Goal: Task Accomplishment & Management: Use online tool/utility

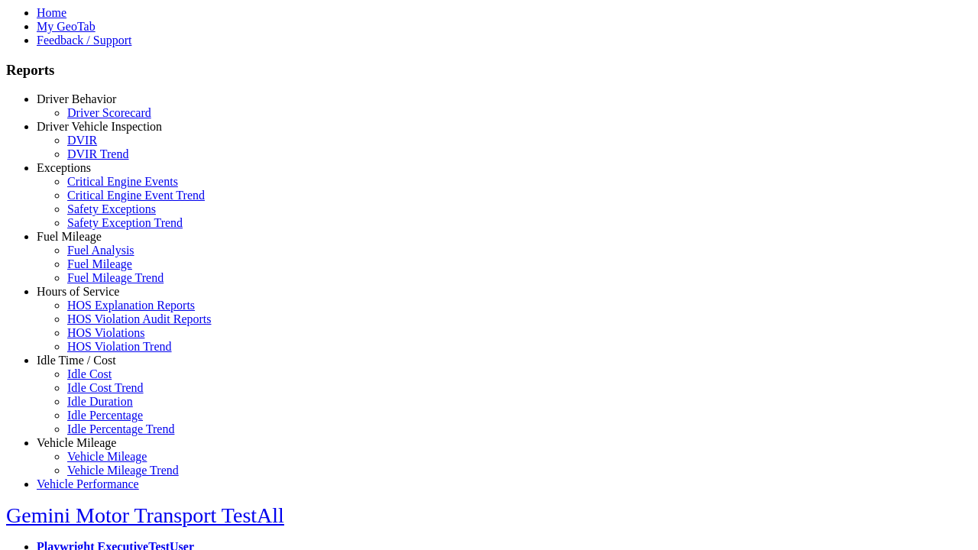
click at [88, 436] on link "Vehicle Mileage" at bounding box center [76, 442] width 79 height 13
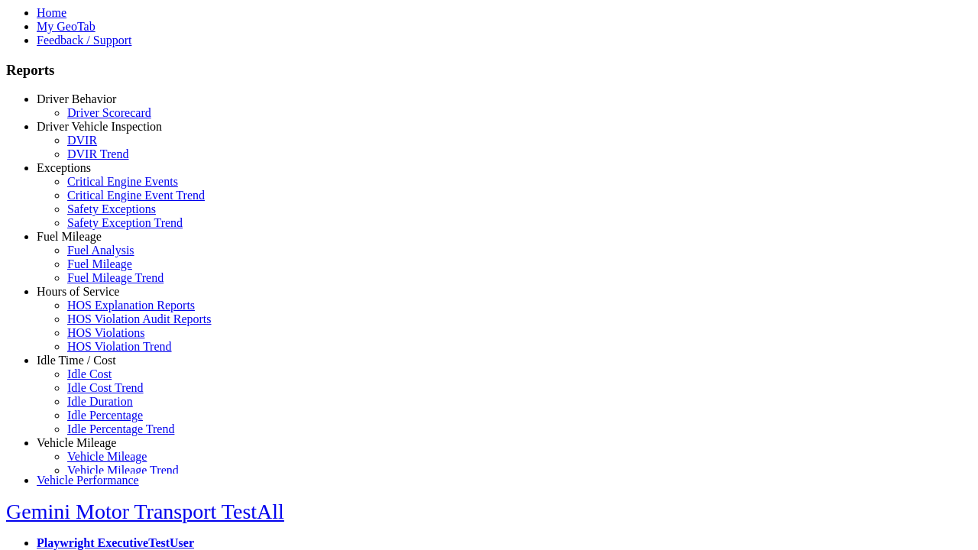
click at [99, 455] on link "Vehicle Mileage" at bounding box center [106, 456] width 79 height 13
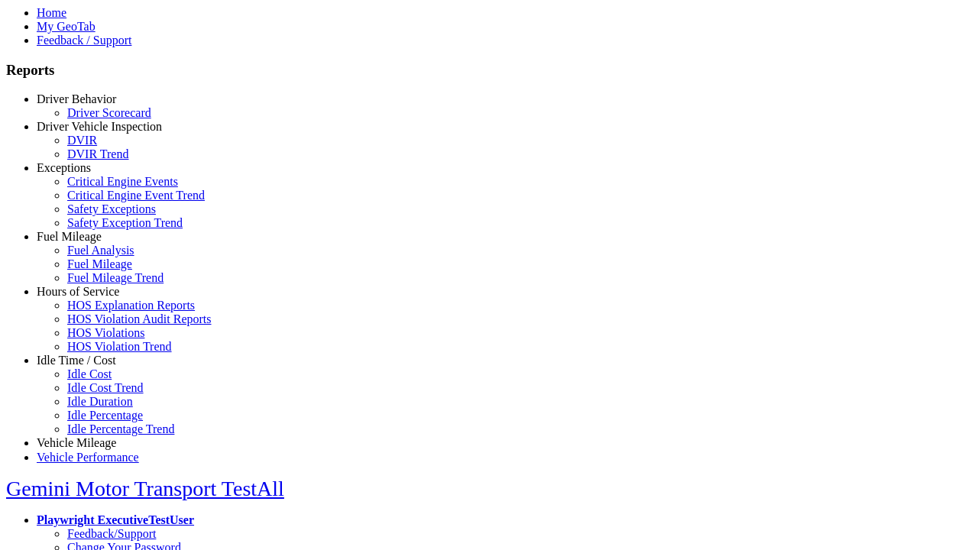
select select "**********"
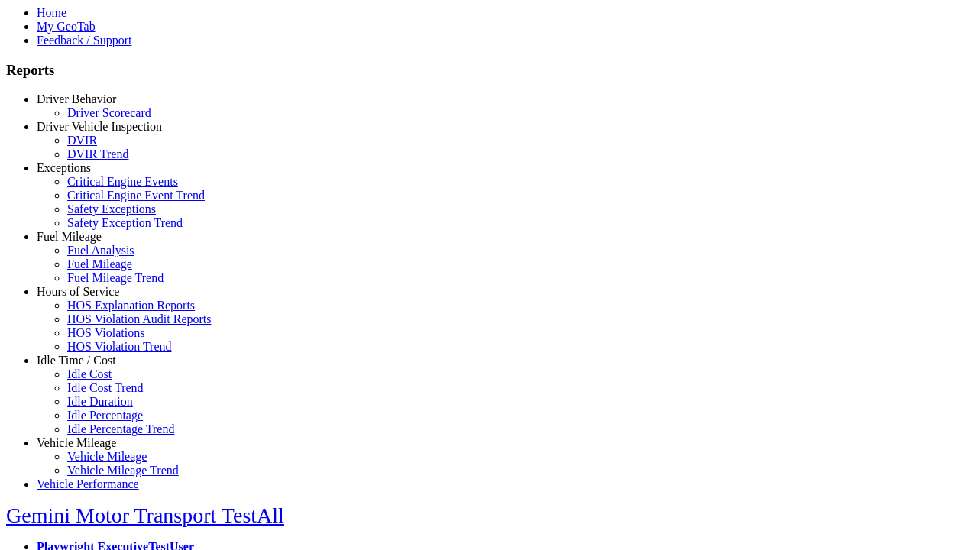
type input "**********"
